Goal: Find specific page/section

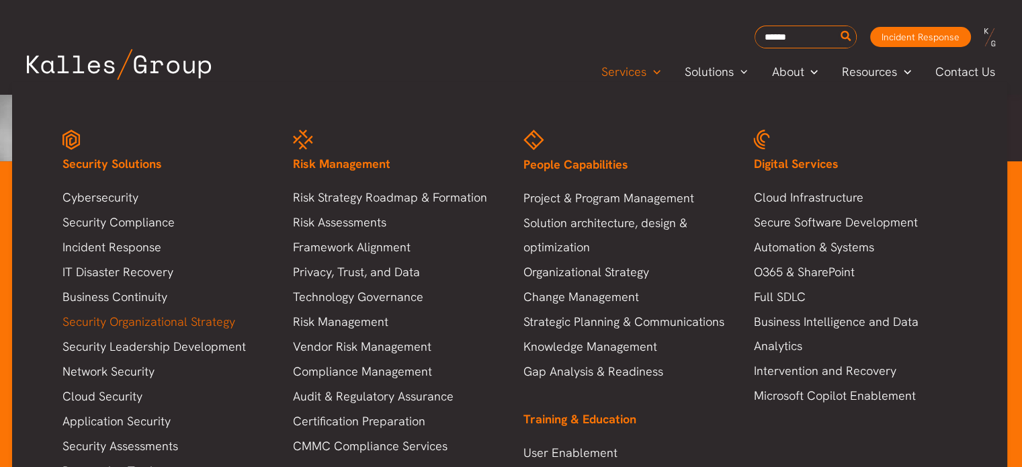
scroll to position [492, 0]
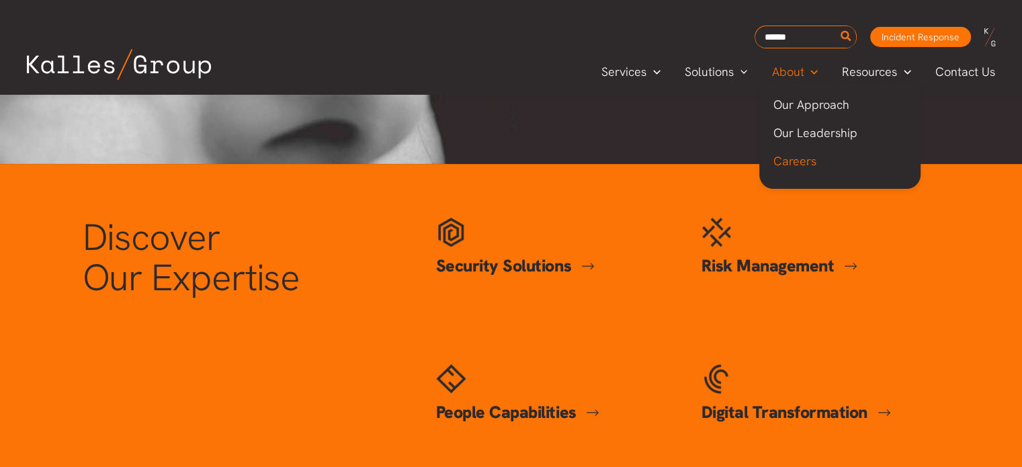
click at [815, 159] on span "Careers" at bounding box center [793, 160] width 43 height 15
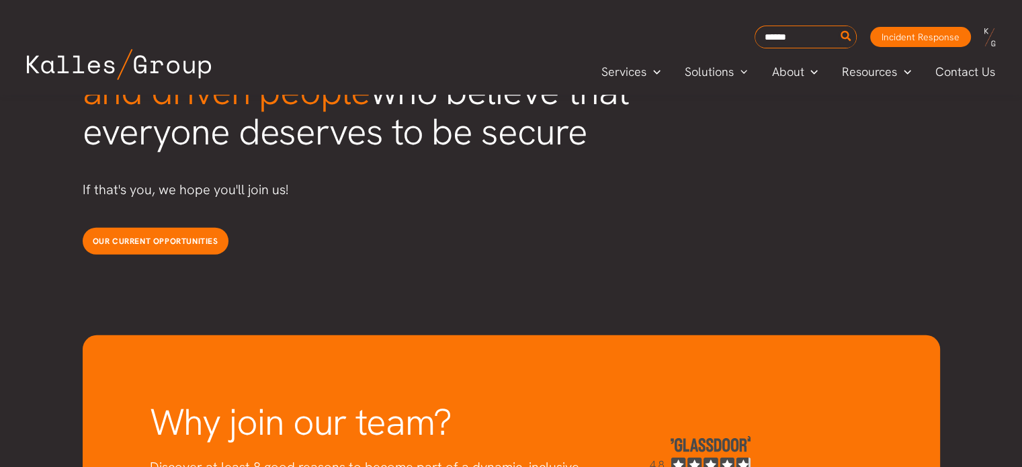
scroll to position [3555, 0]
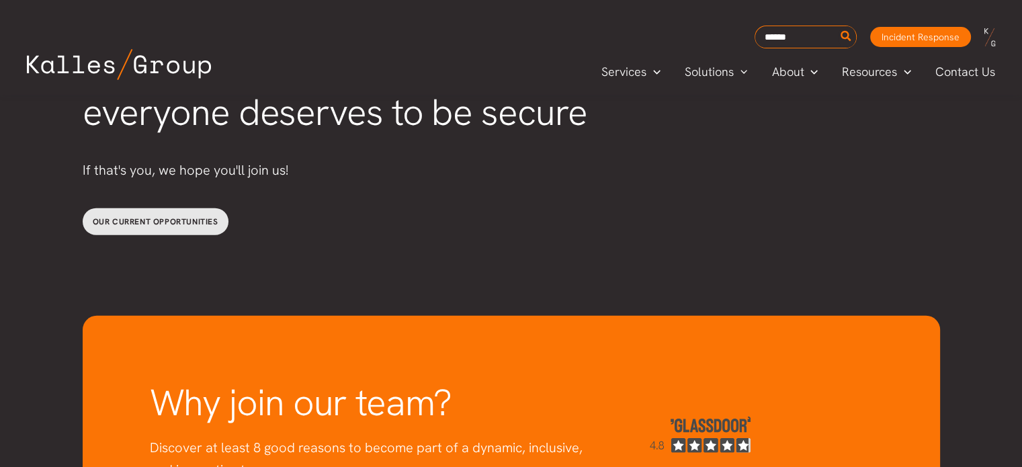
click at [159, 216] on span "Our current opportunities" at bounding box center [156, 221] width 126 height 11
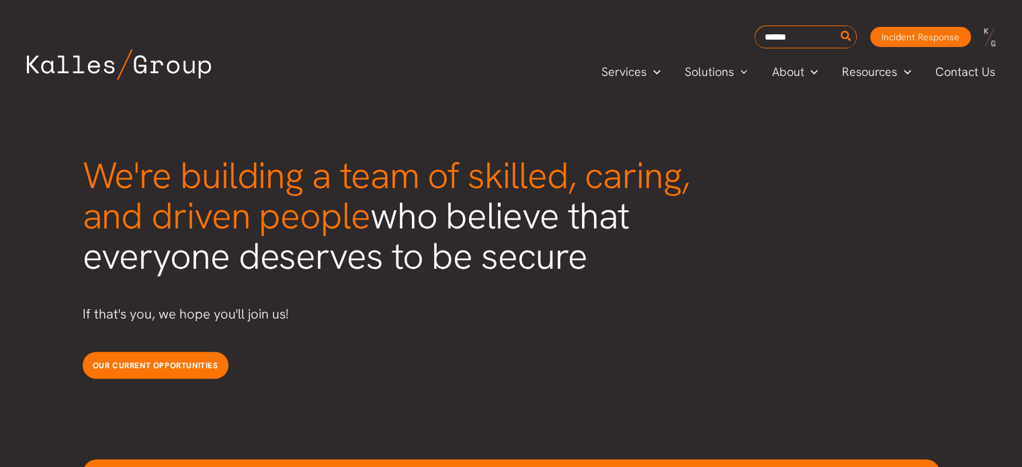
scroll to position [3377, 0]
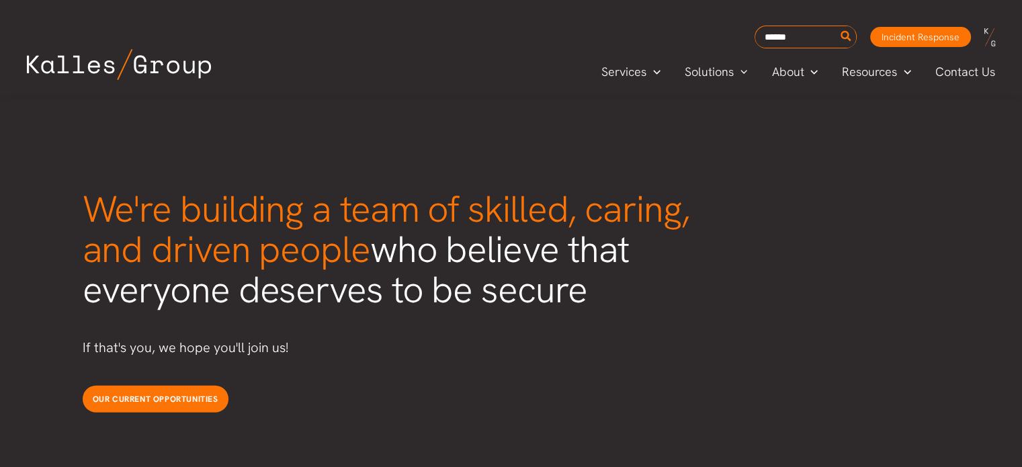
click at [145, 75] on img at bounding box center [119, 64] width 184 height 31
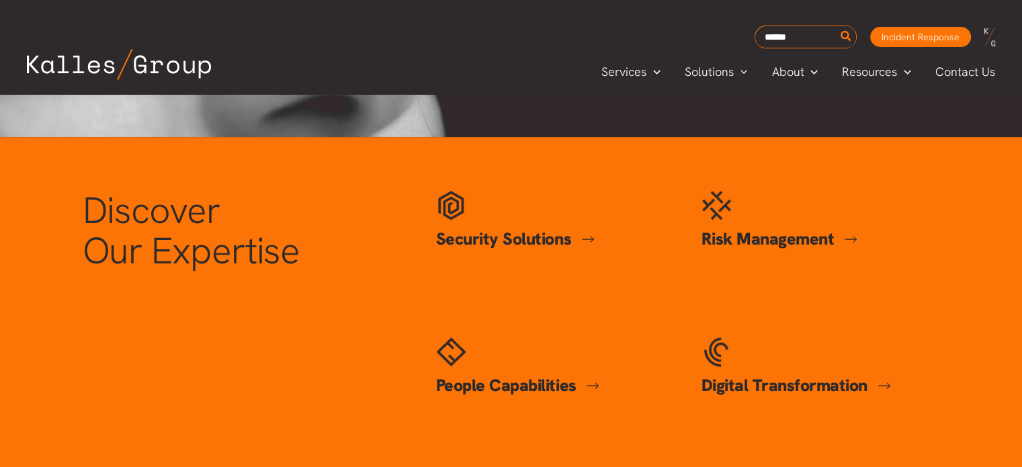
scroll to position [519, 0]
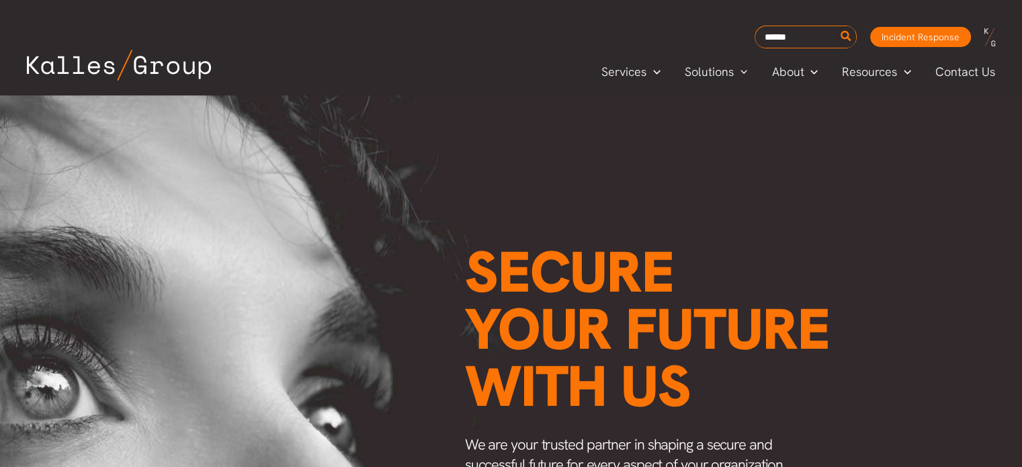
scroll to position [0, 1706]
